Goal: Check status: Check status

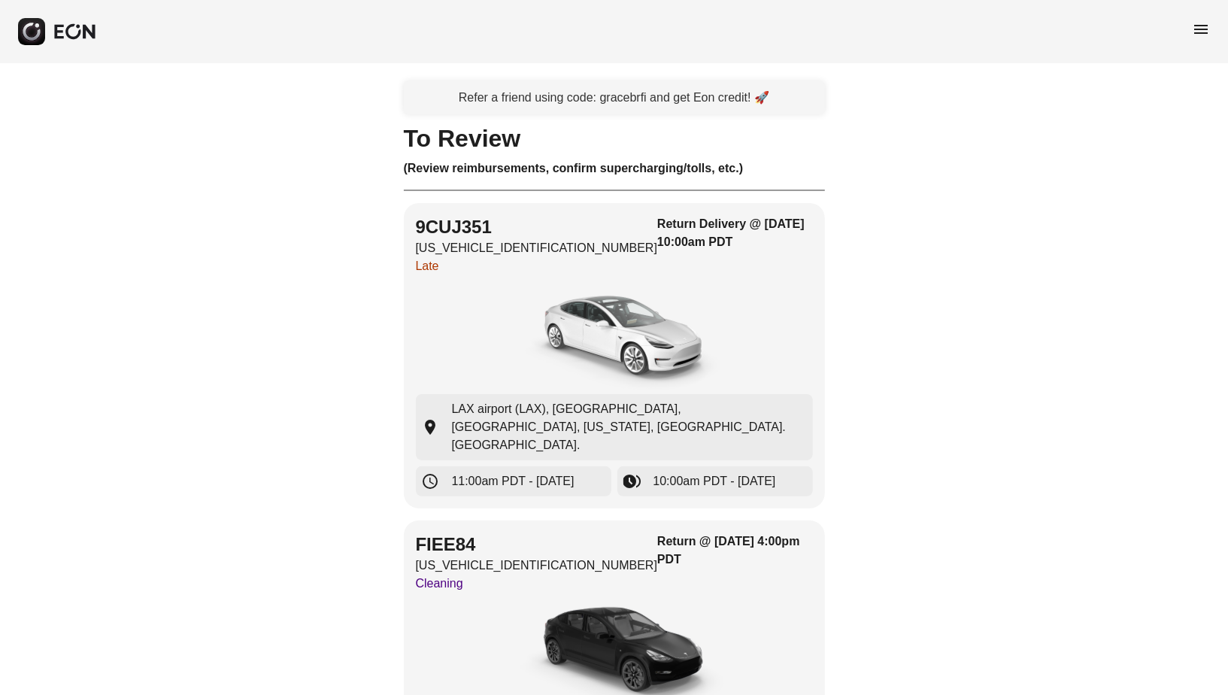
click at [1196, 27] on span "menu" at bounding box center [1201, 29] width 18 height 18
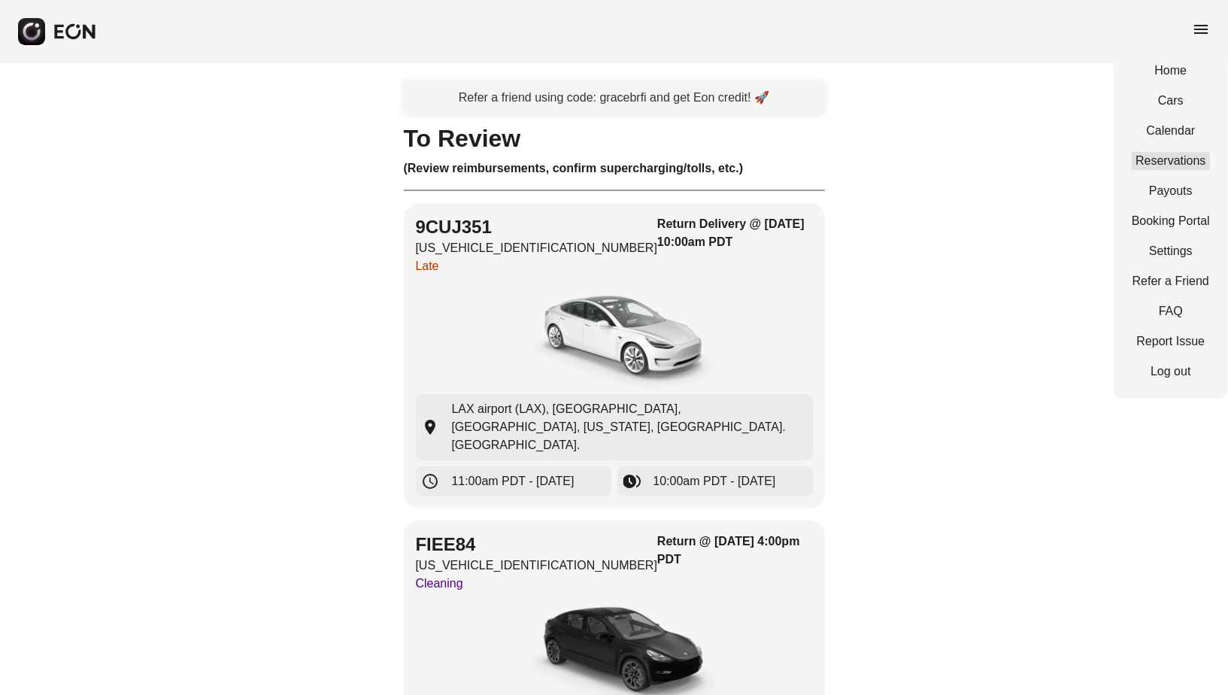
click at [1158, 165] on link "Reservations" at bounding box center [1171, 161] width 78 height 18
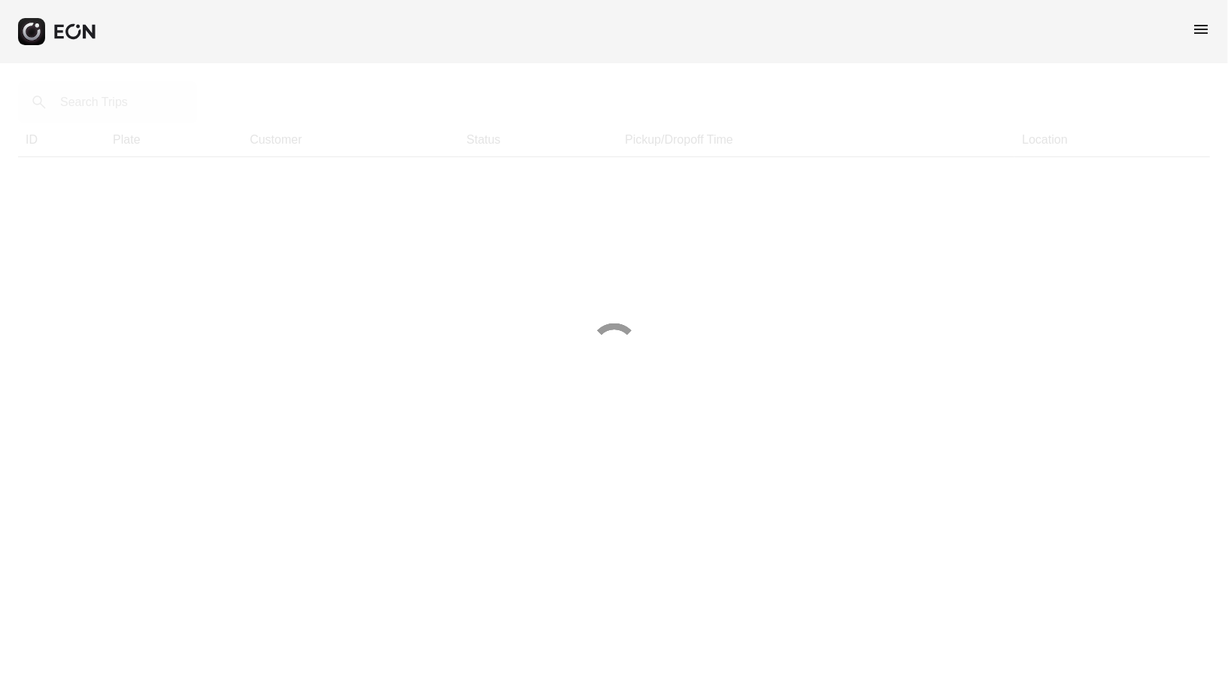
click at [154, 107] on div at bounding box center [614, 347] width 1228 height 695
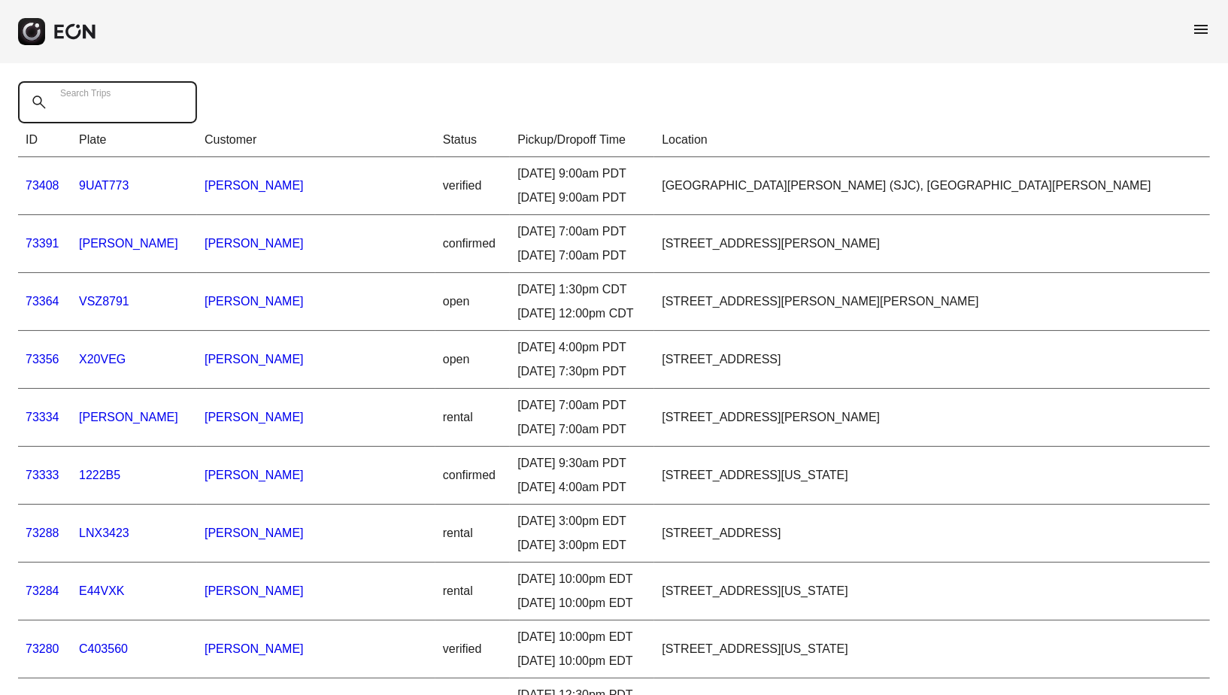
click at [154, 107] on Trips "Search Trips" at bounding box center [107, 102] width 179 height 42
type Trips "*****"
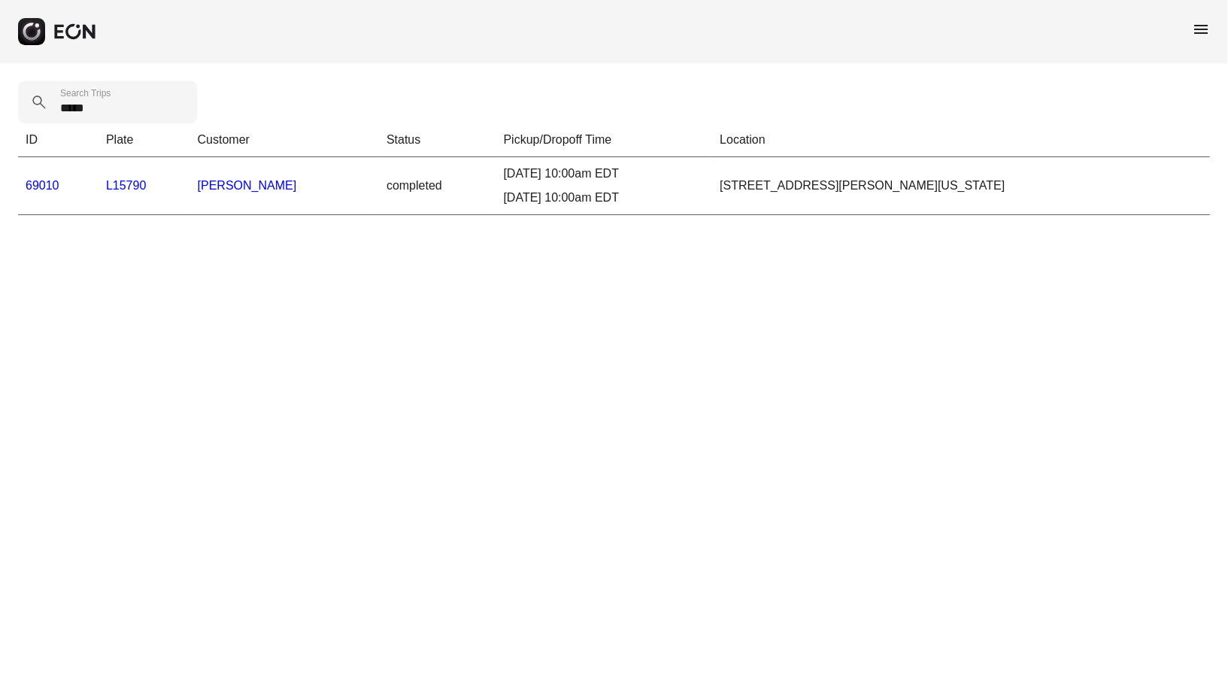
click at [28, 182] on link "69010" at bounding box center [43, 185] width 34 height 13
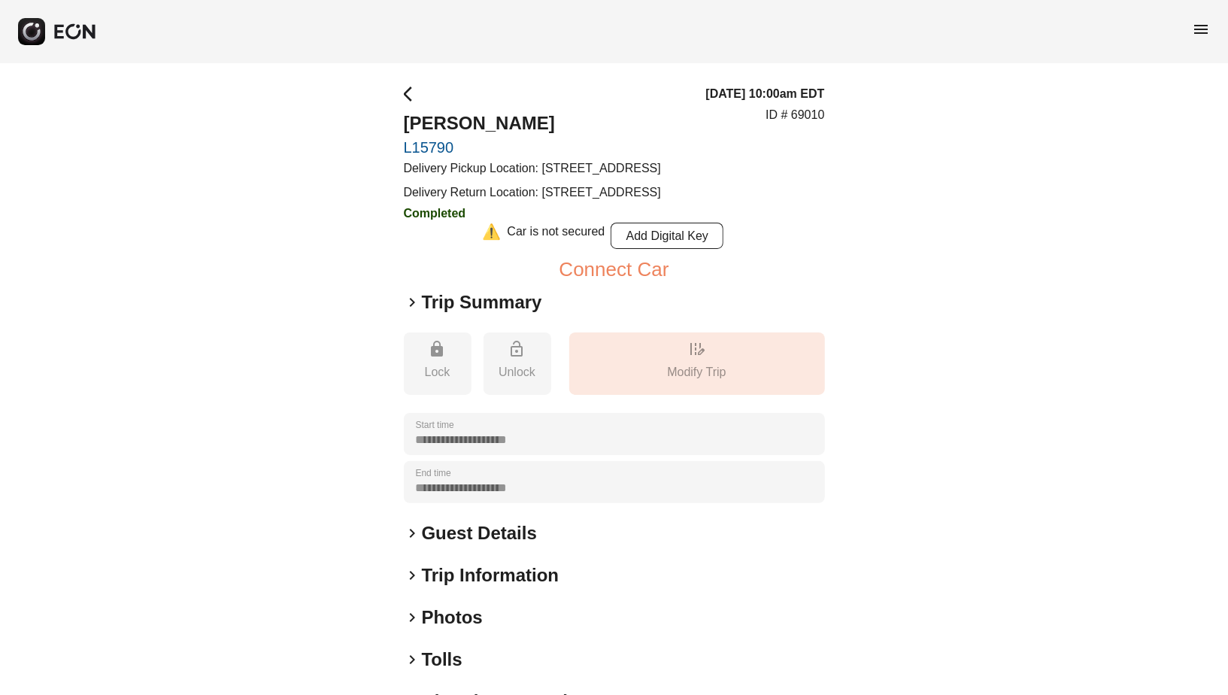
scroll to position [172, 0]
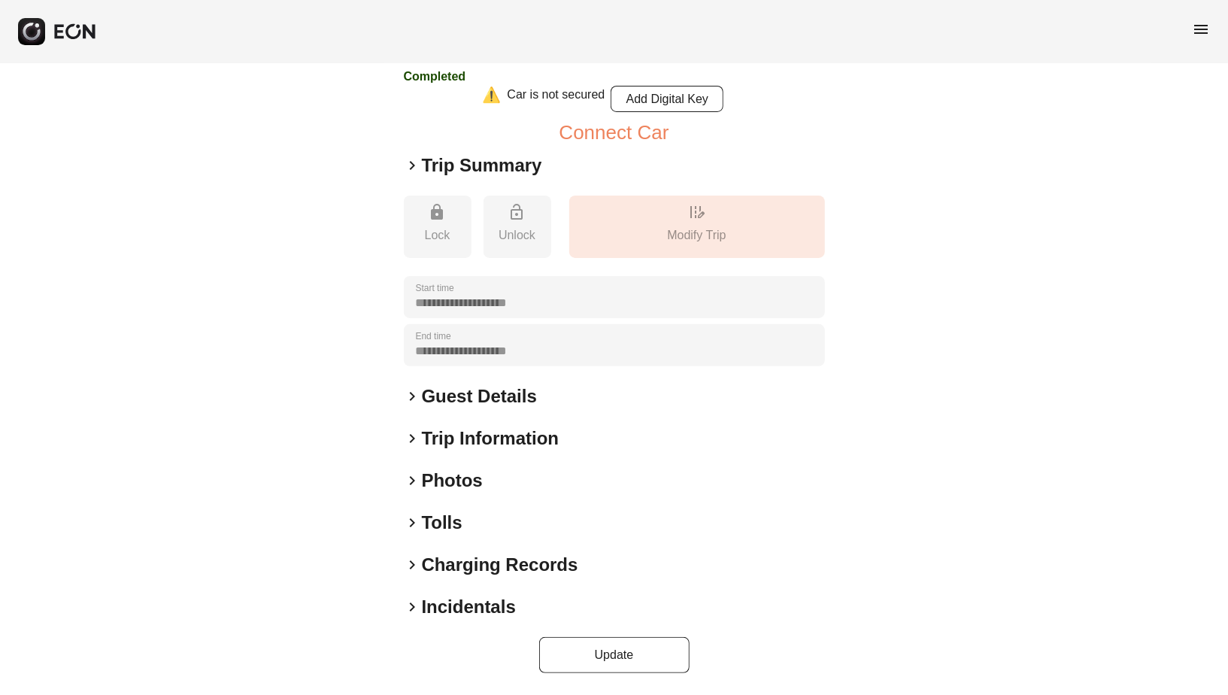
click at [423, 532] on h2 "Tolls" at bounding box center [442, 523] width 41 height 24
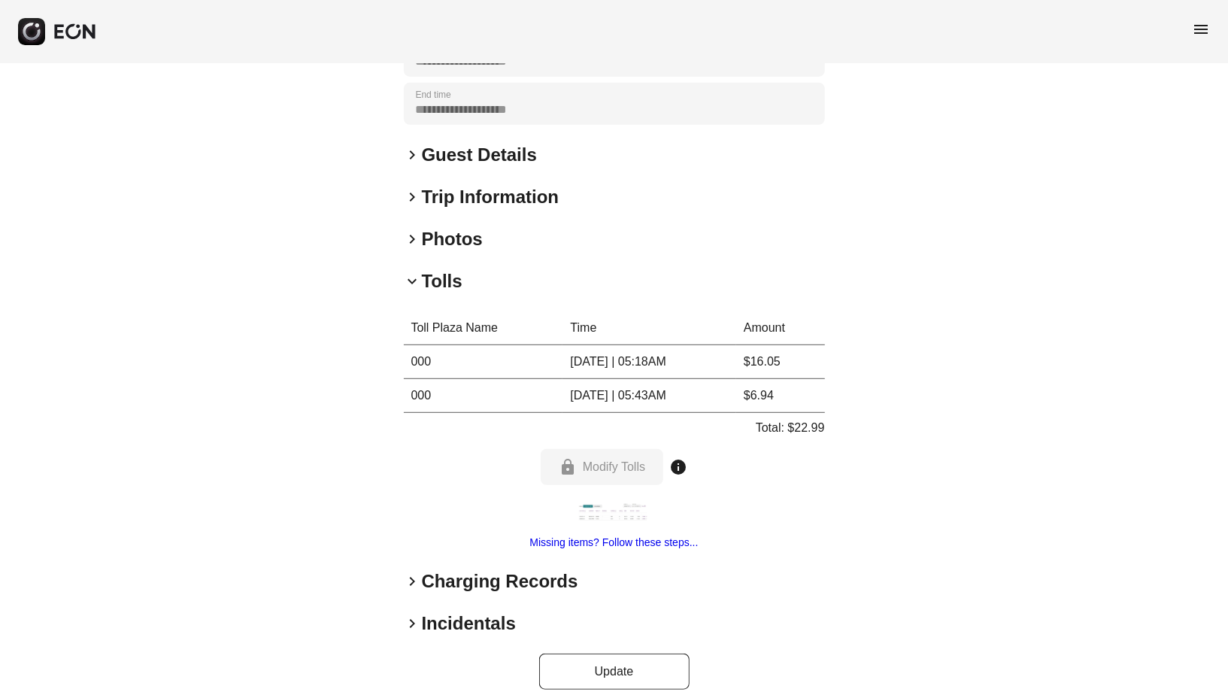
scroll to position [381, 0]
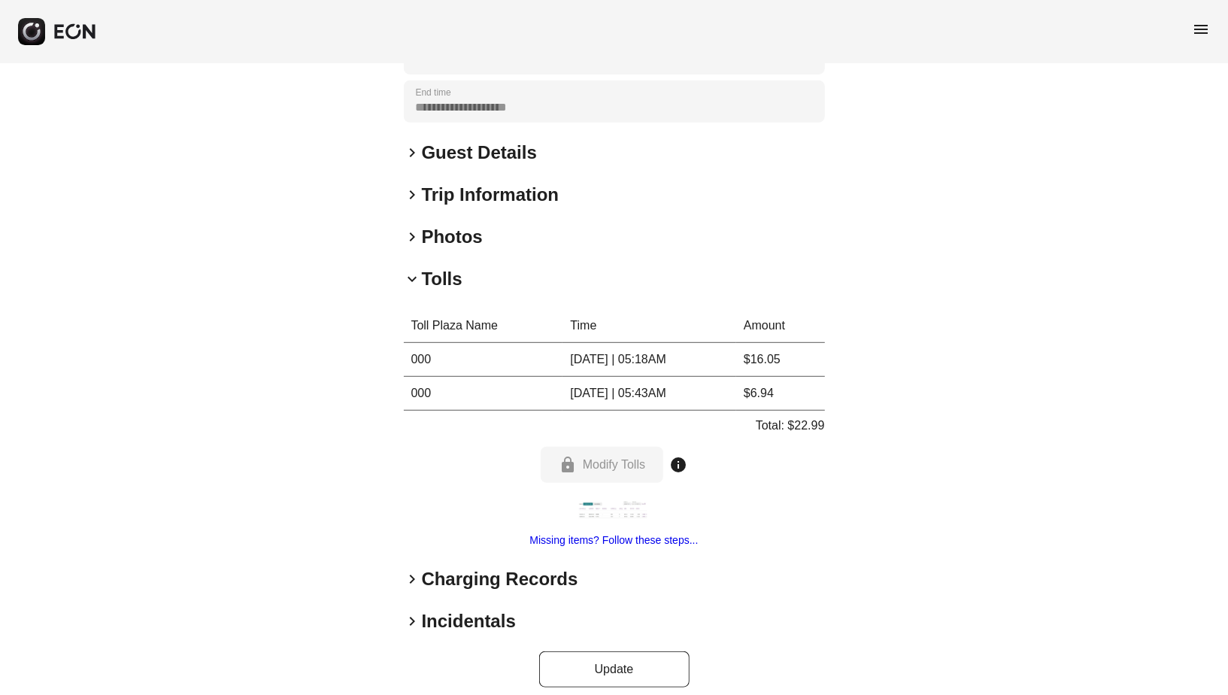
click at [595, 520] on img at bounding box center [614, 510] width 75 height 19
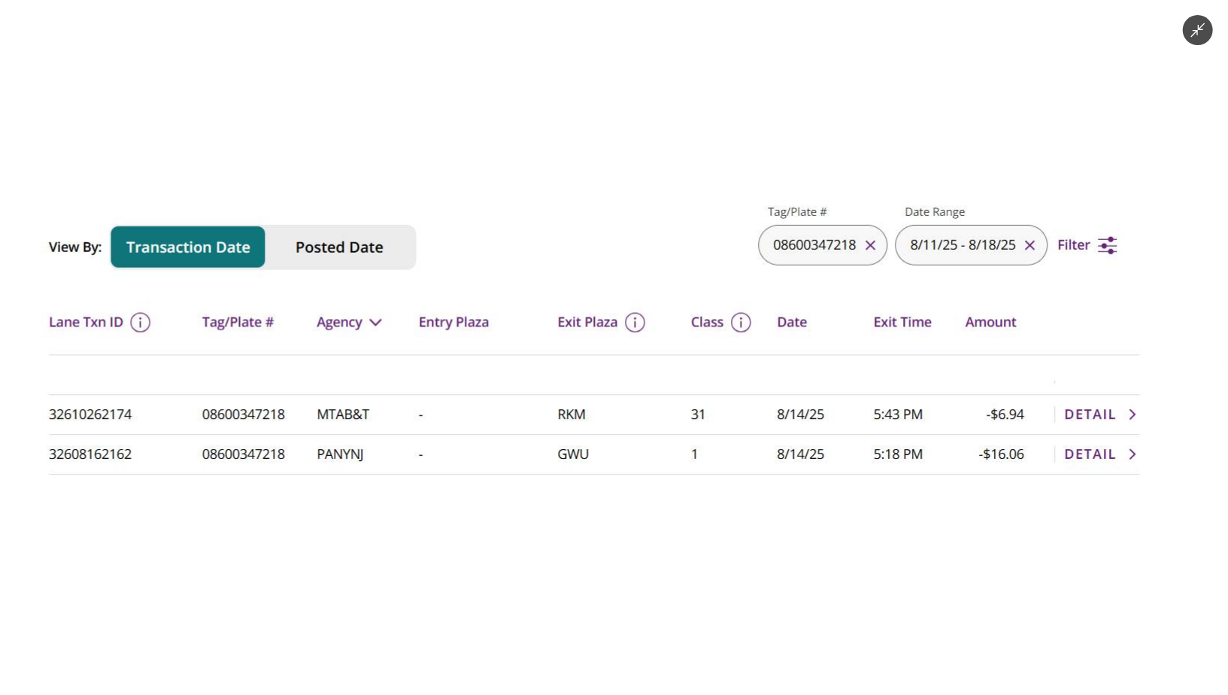
click at [593, 551] on div at bounding box center [614, 347] width 1228 height 695
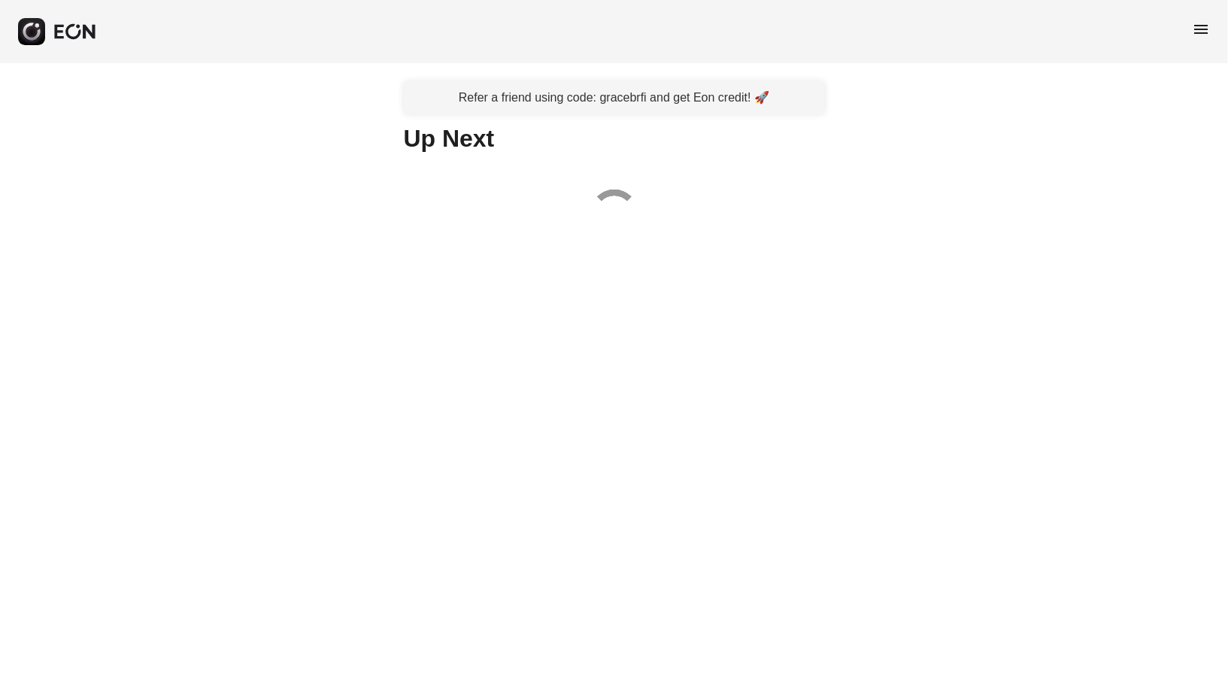
click at [1194, 26] on span "menu" at bounding box center [1201, 29] width 18 height 18
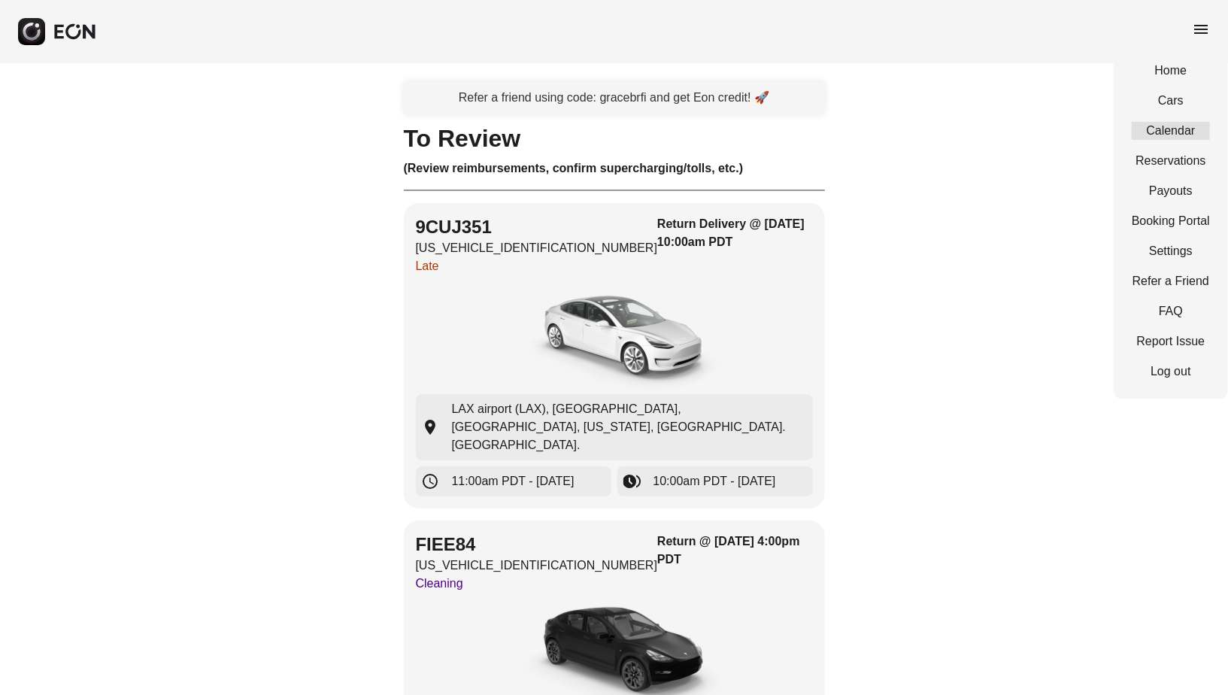
click at [1155, 132] on link "Calendar" at bounding box center [1171, 131] width 78 height 18
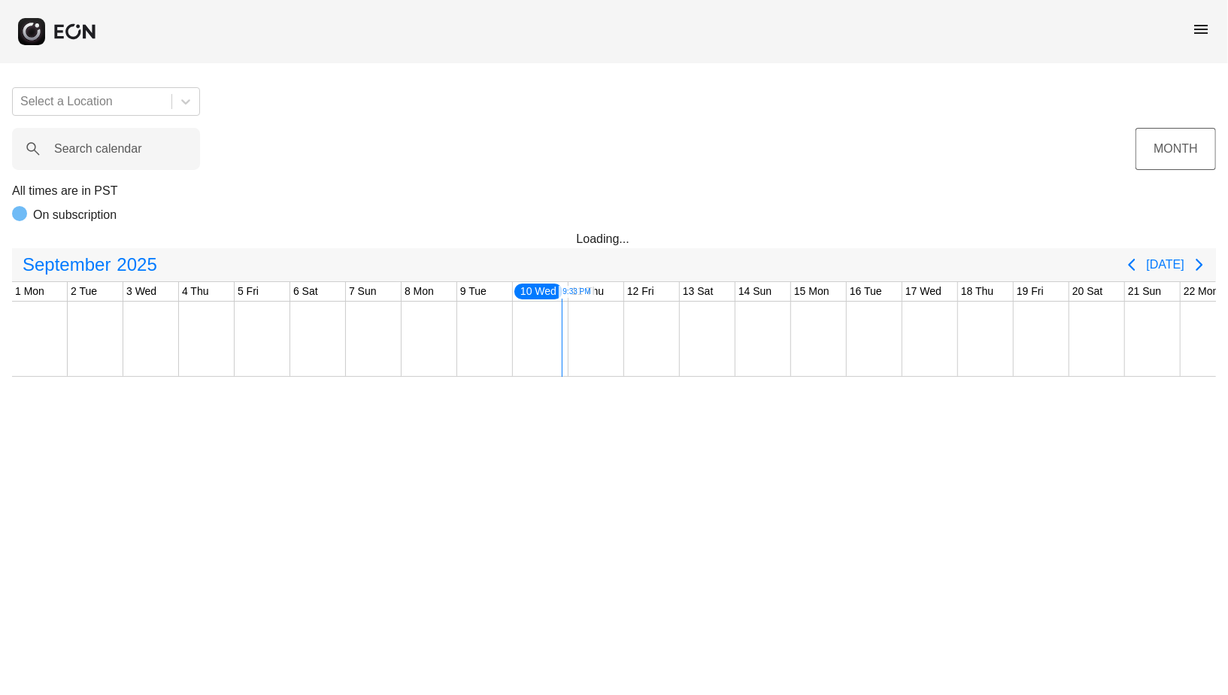
scroll to position [0, 464]
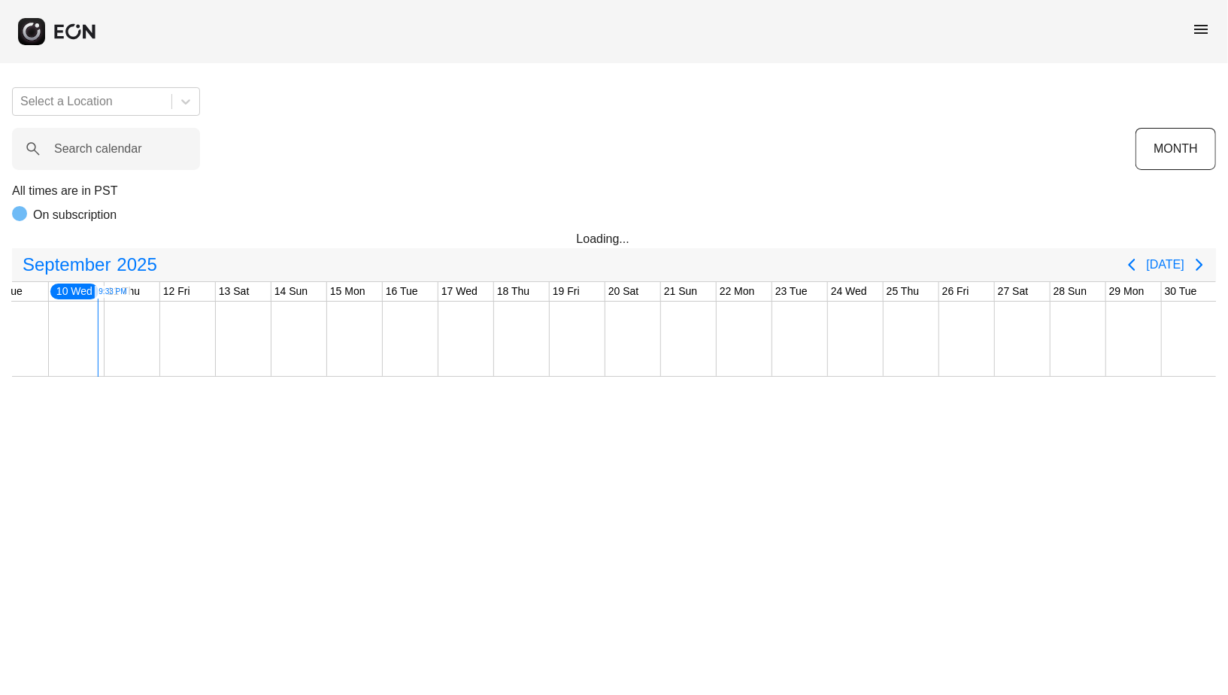
click at [1197, 32] on span "menu" at bounding box center [1201, 29] width 18 height 18
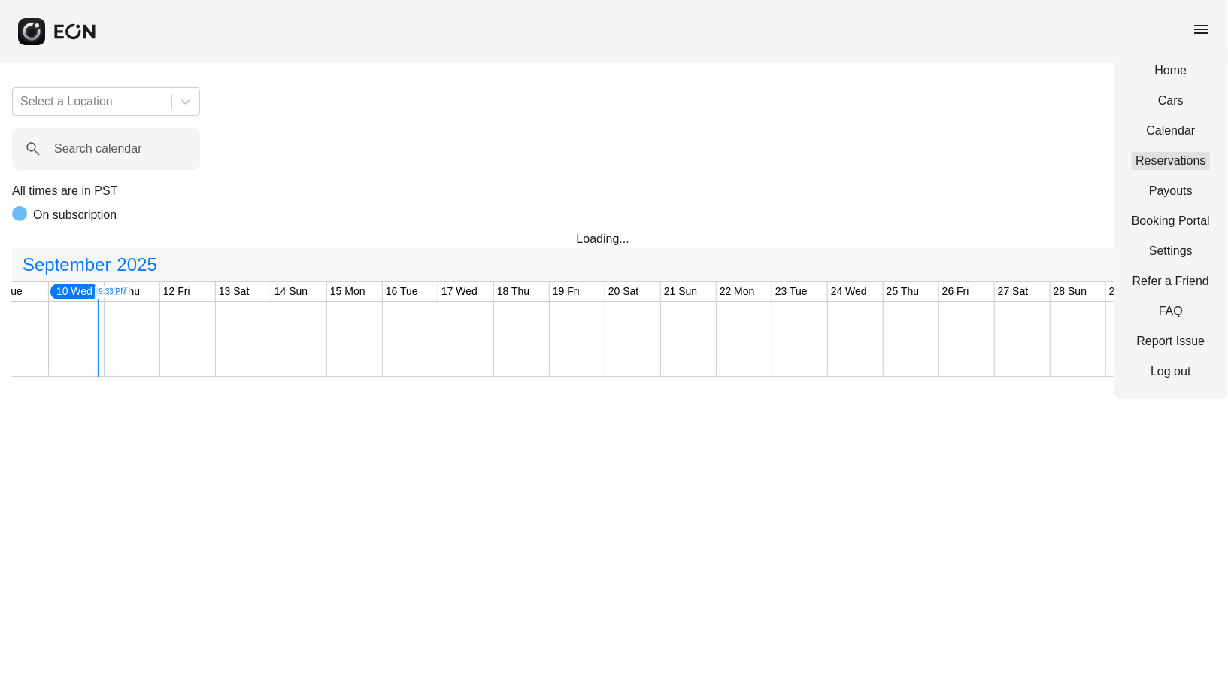
click at [1180, 168] on link "Reservations" at bounding box center [1171, 161] width 78 height 18
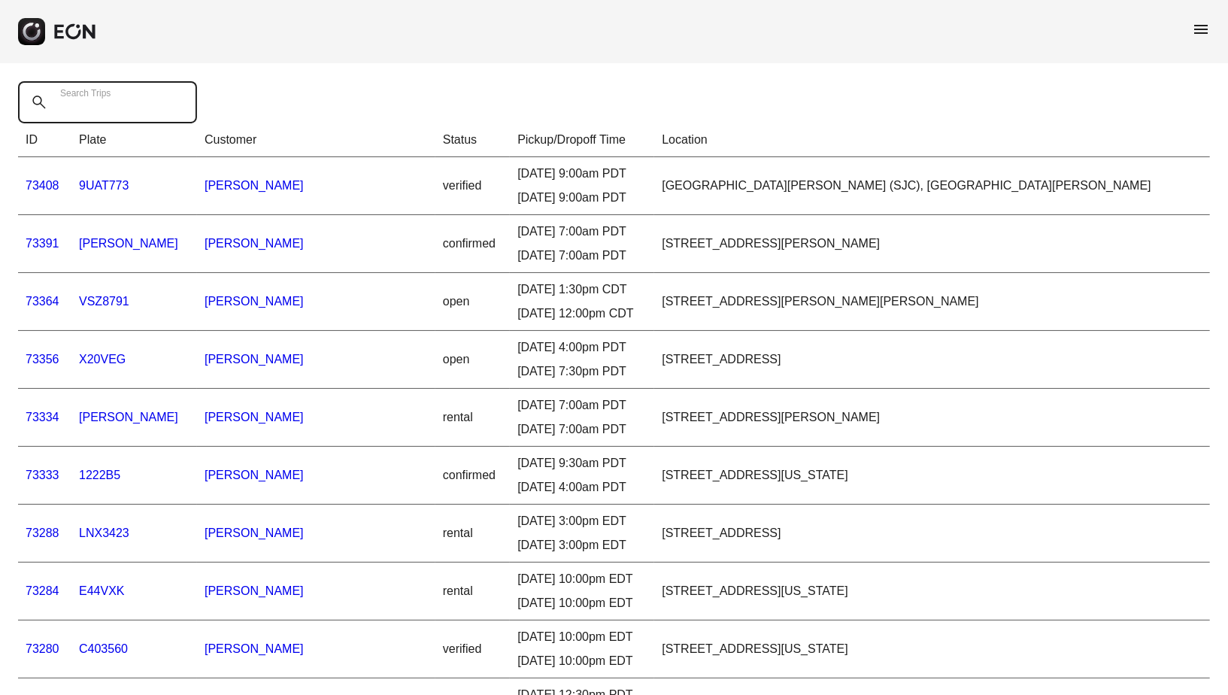
click at [107, 112] on Trips "Search Trips" at bounding box center [107, 102] width 179 height 42
paste Trips "*****"
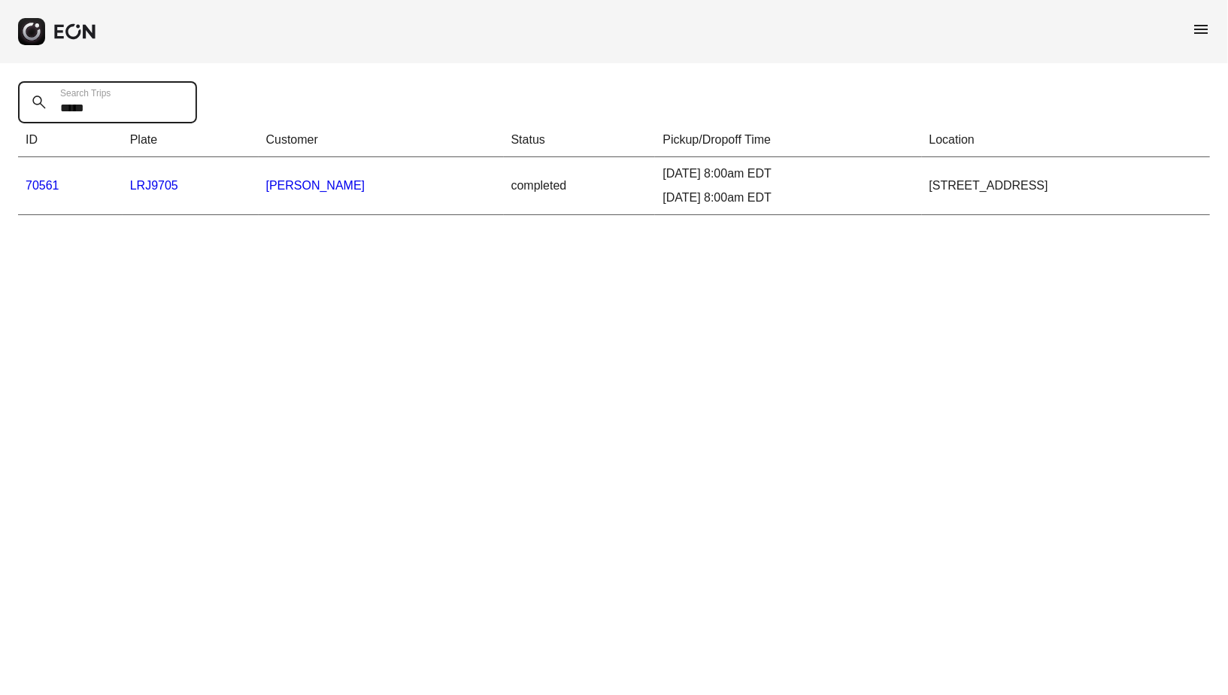
type Trips "*****"
click at [41, 191] on link "70561" at bounding box center [43, 185] width 34 height 13
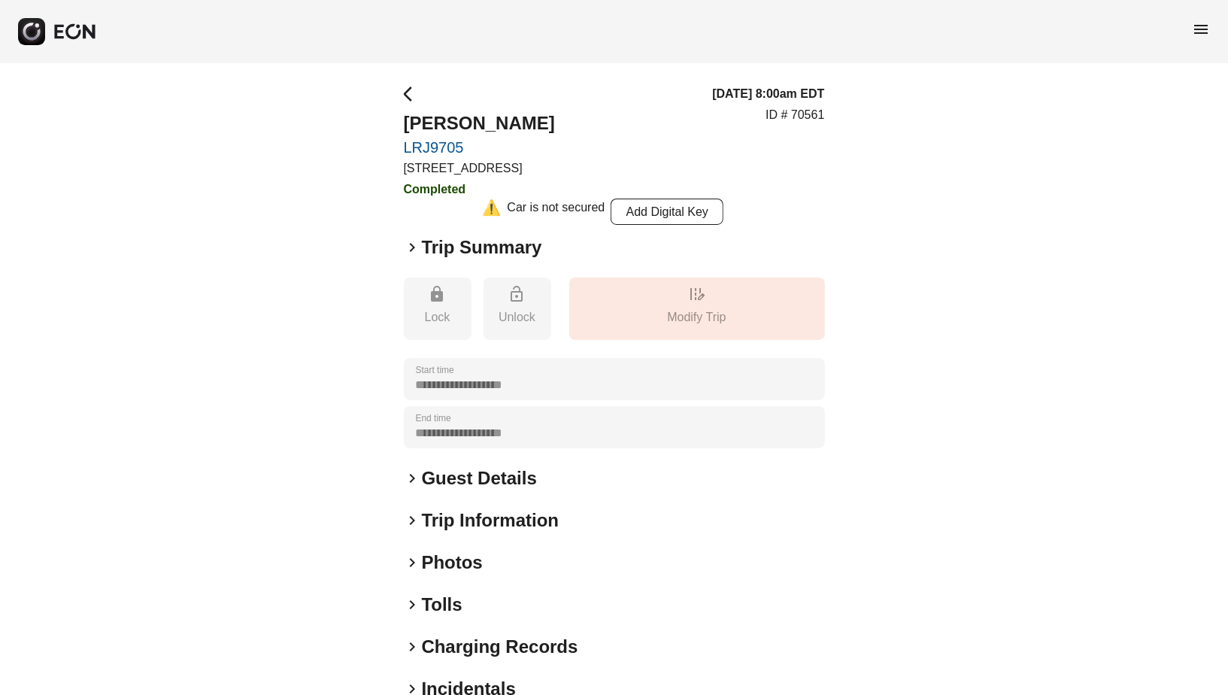
scroll to position [80, 0]
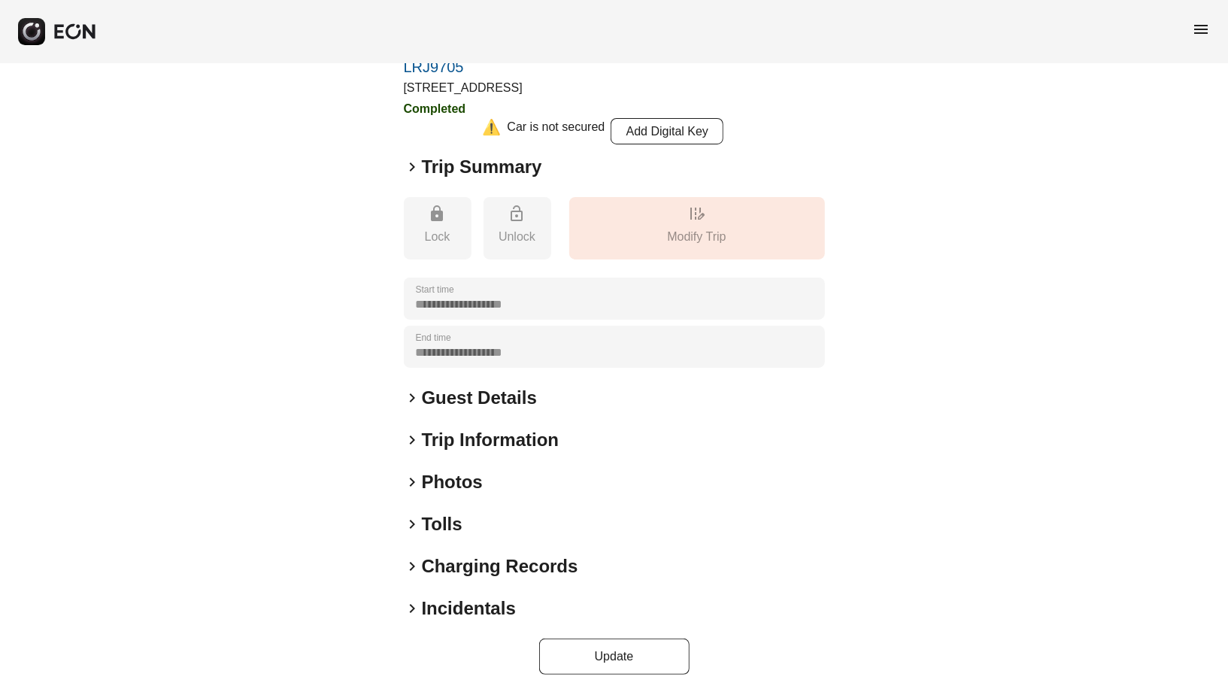
click at [433, 596] on h2 "Incidentals" at bounding box center [469, 608] width 94 height 24
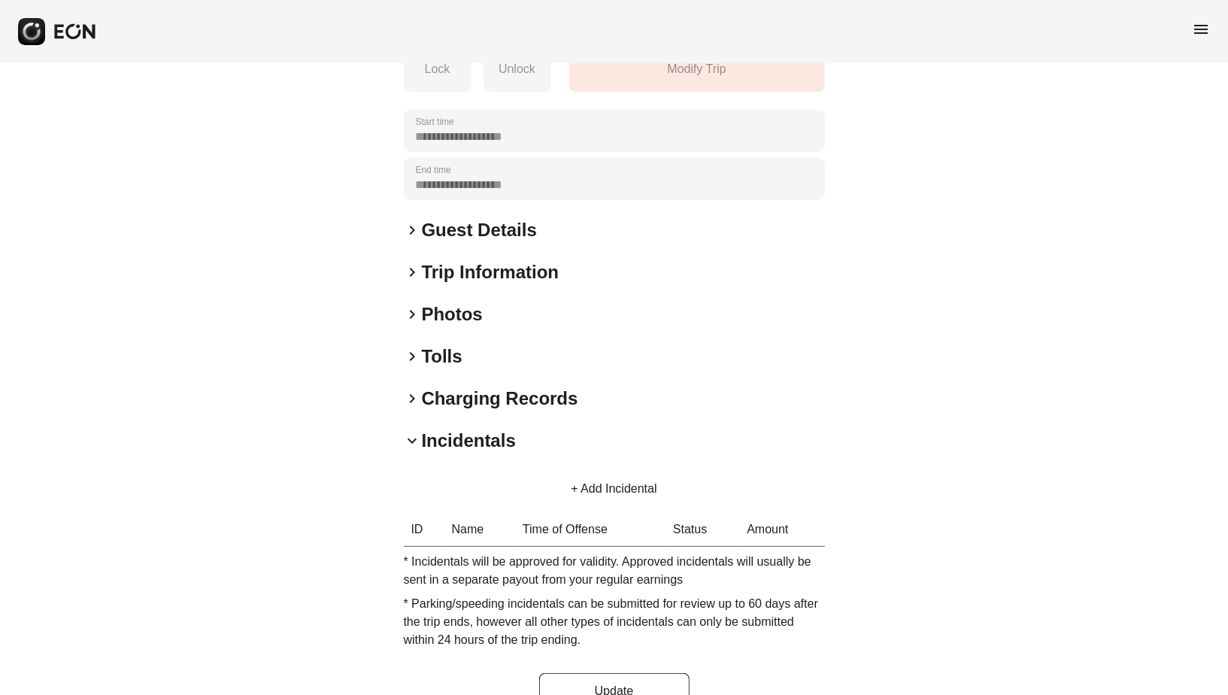
scroll to position [283, 0]
